Goal: Check status: Check status

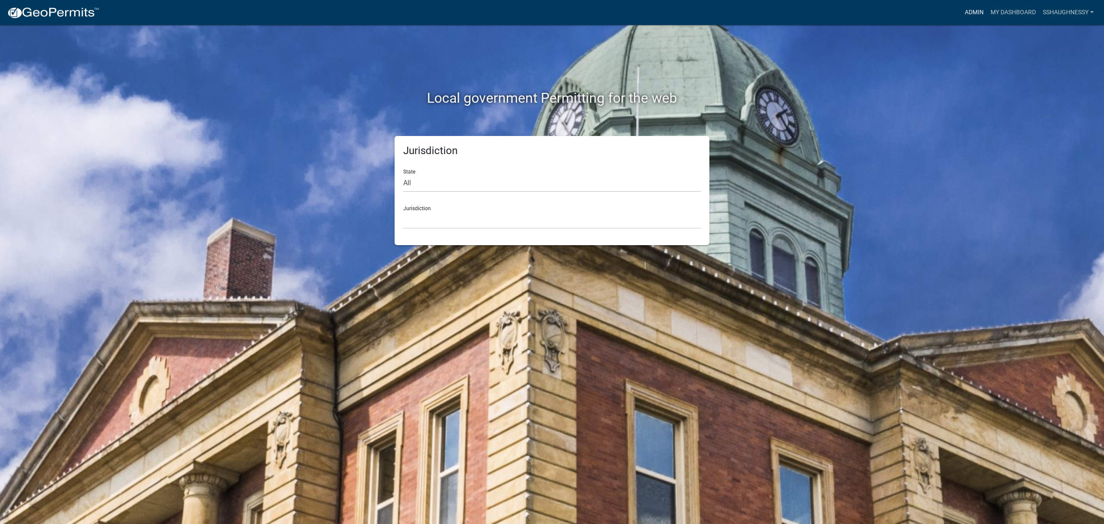
click at [973, 8] on link "Admin" at bounding box center [974, 12] width 26 height 16
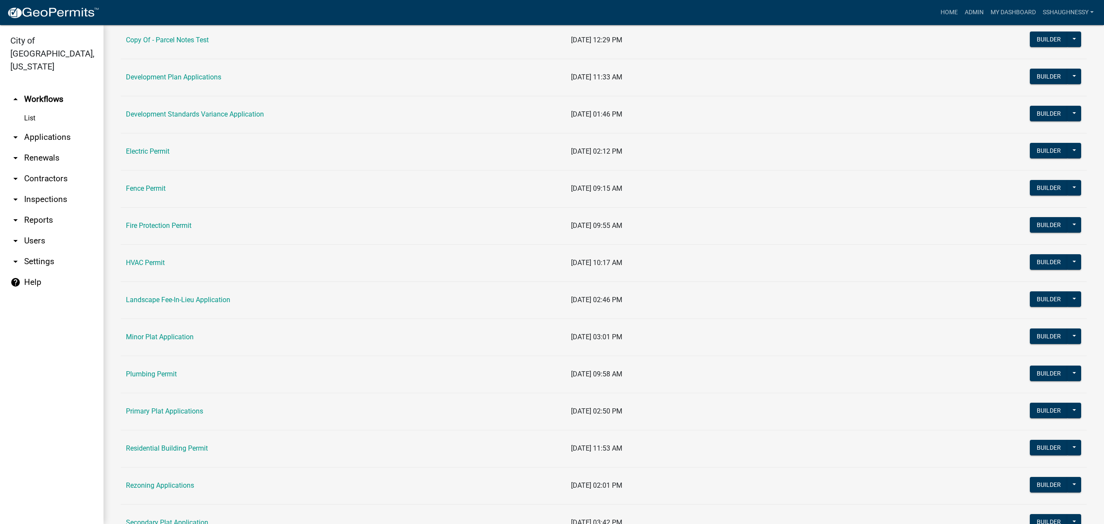
scroll to position [287, 0]
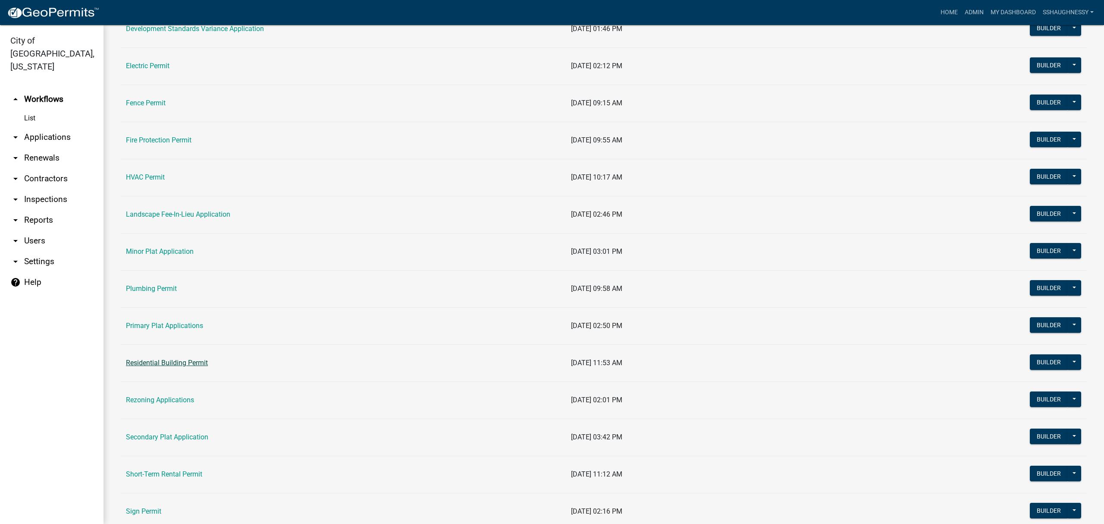
click at [182, 366] on link "Residential Building Permit" at bounding box center [167, 362] width 82 height 8
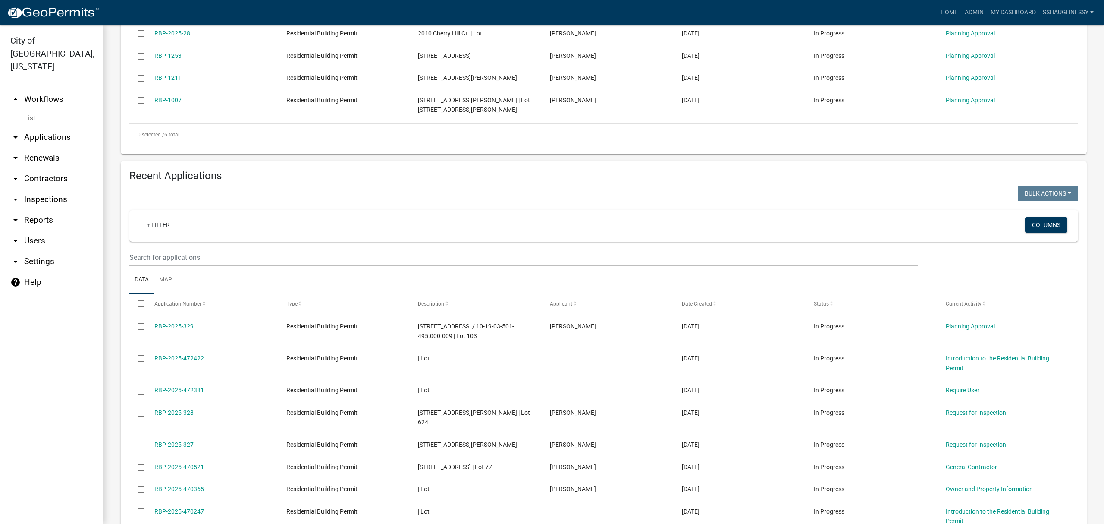
scroll to position [315, 0]
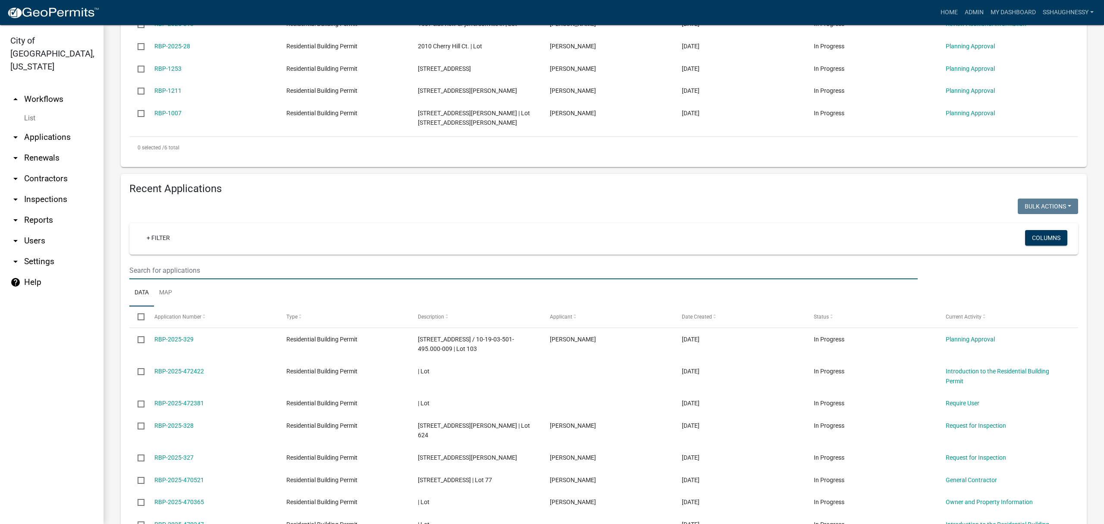
click at [232, 263] on input "text" at bounding box center [523, 270] width 788 height 18
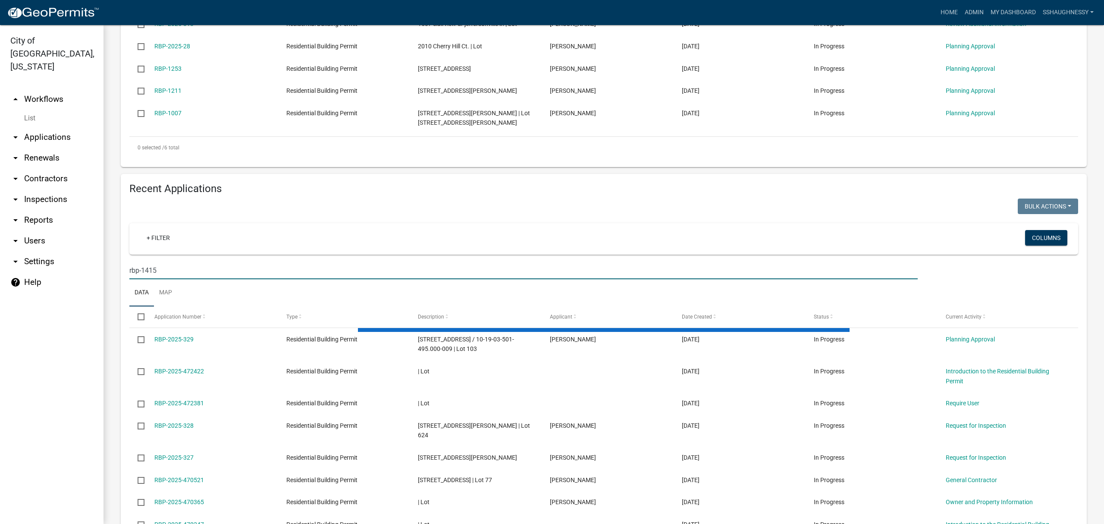
scroll to position [192, 0]
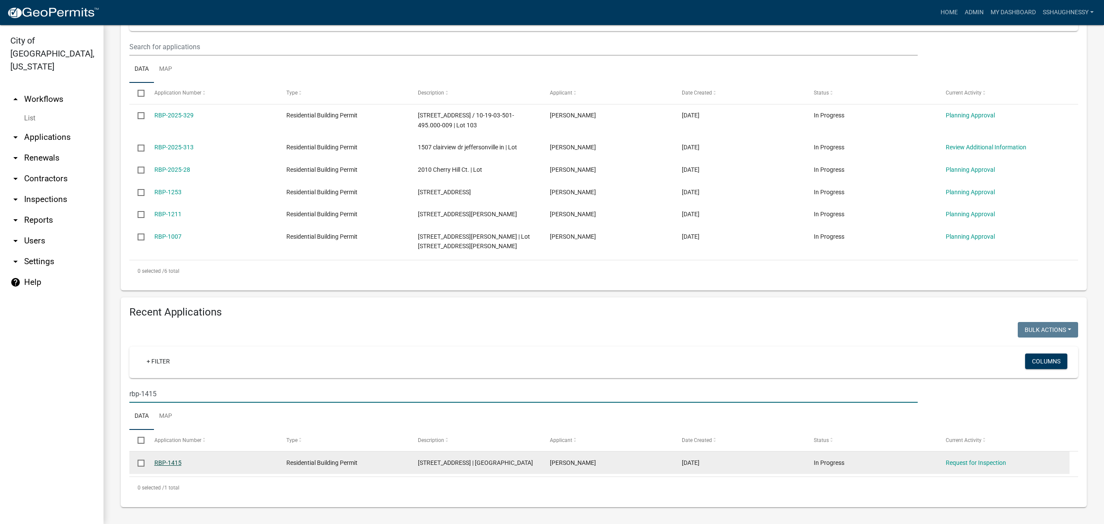
type input "rbp-1415"
click at [175, 465] on link "RBP-1415" at bounding box center [167, 462] width 27 height 7
